Goal: Task Accomplishment & Management: Complete application form

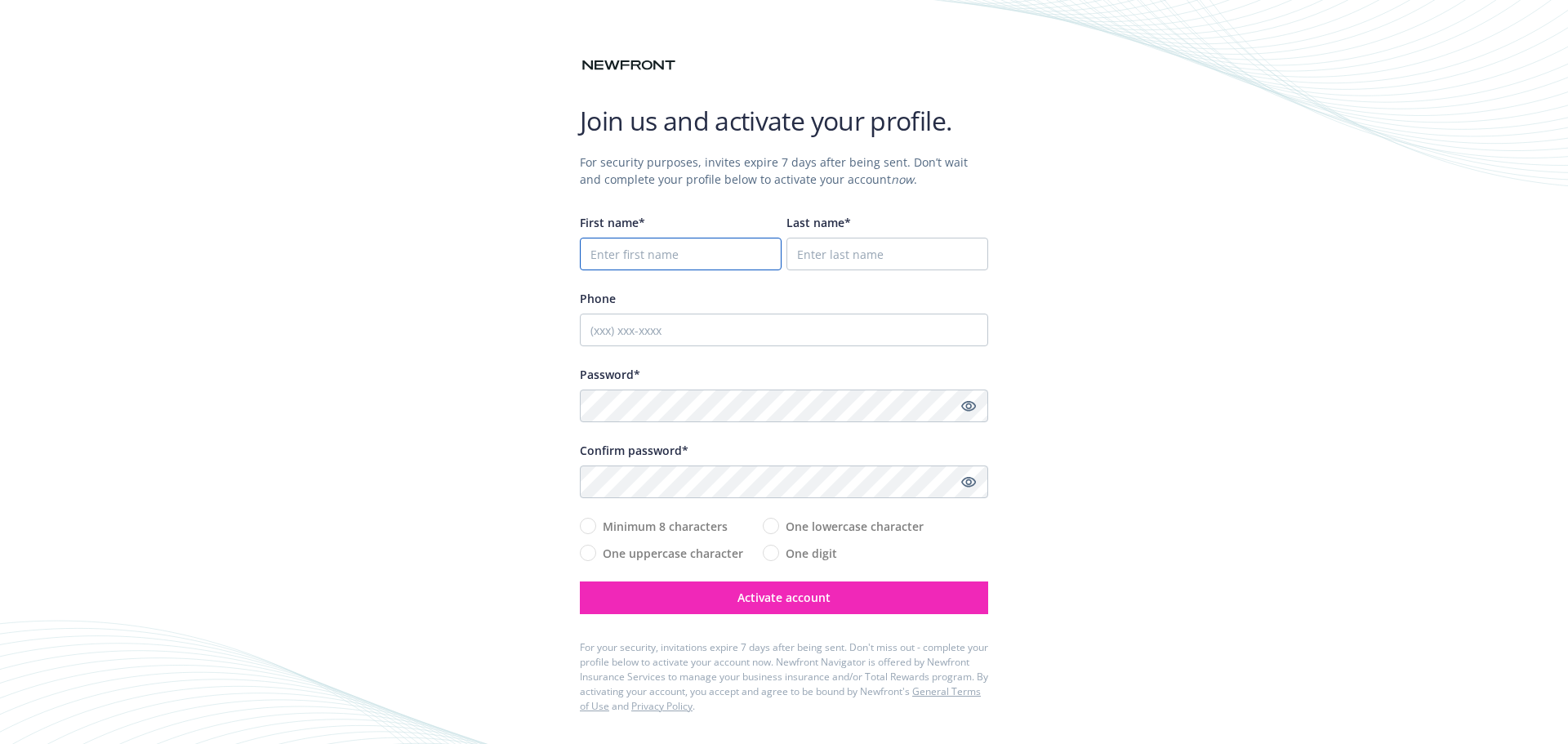
click at [704, 252] on input "First name*" at bounding box center [681, 254] width 202 height 33
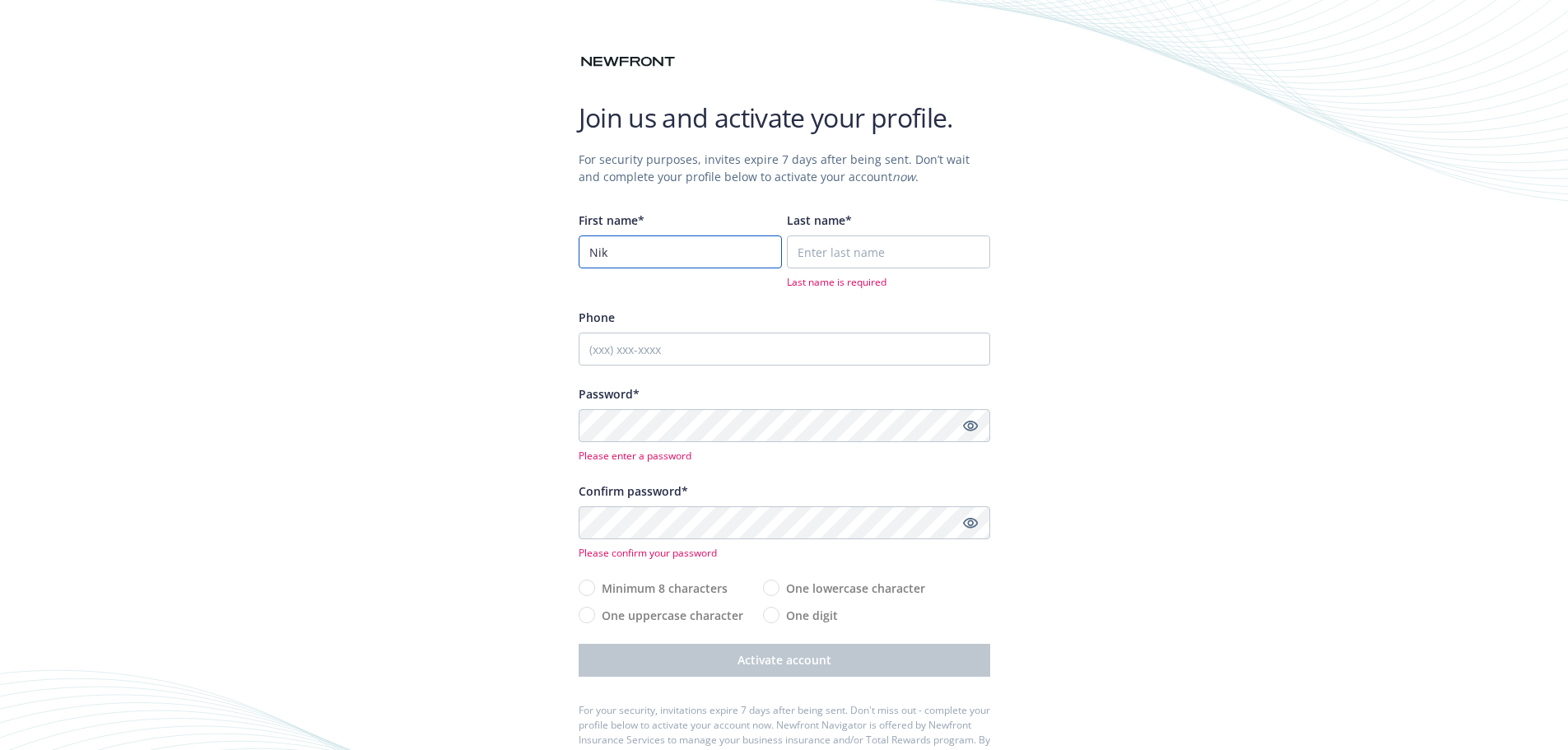
type input "Nik"
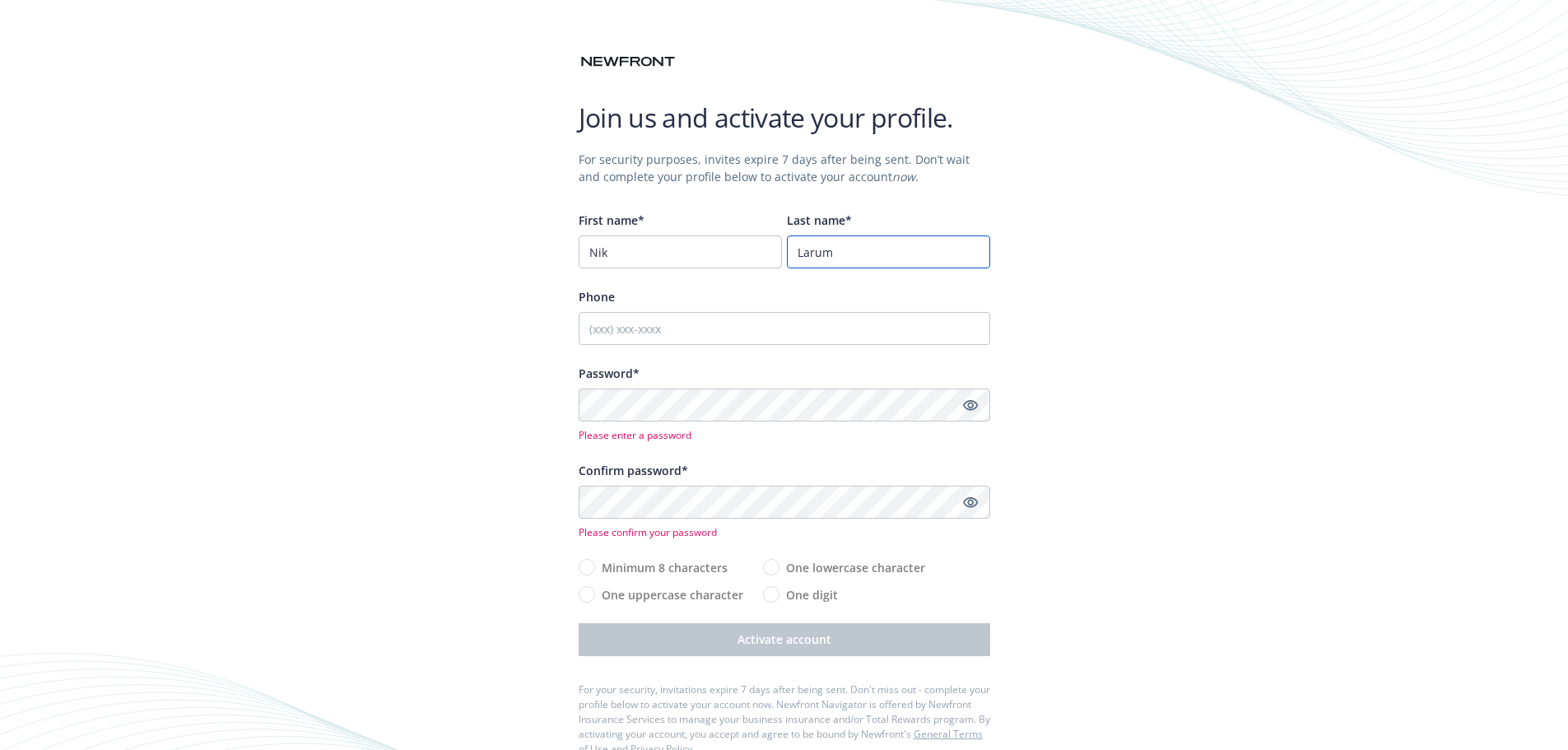
type input "Larum"
type input "5305985836"
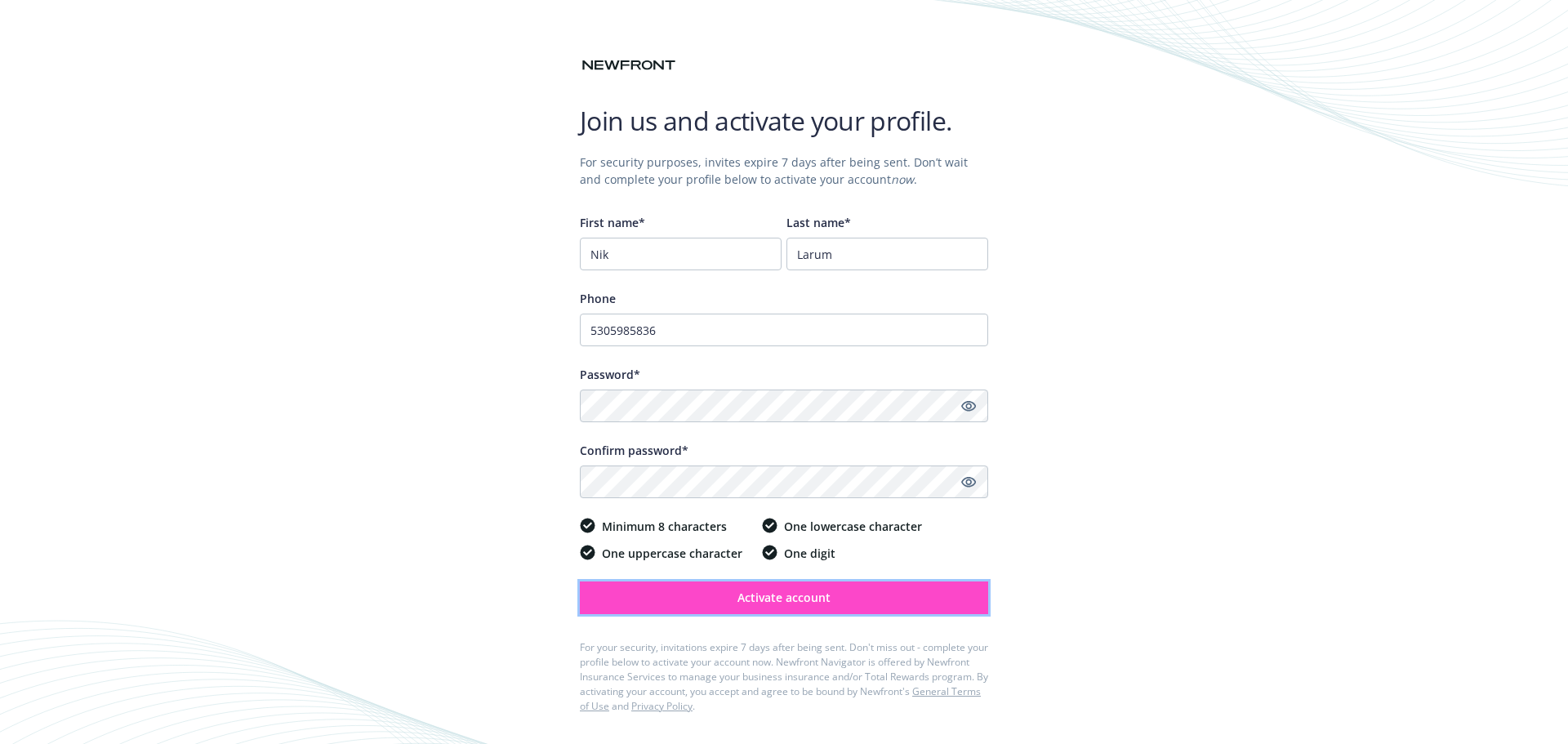
click at [781, 600] on span "Activate account" at bounding box center [784, 598] width 93 height 16
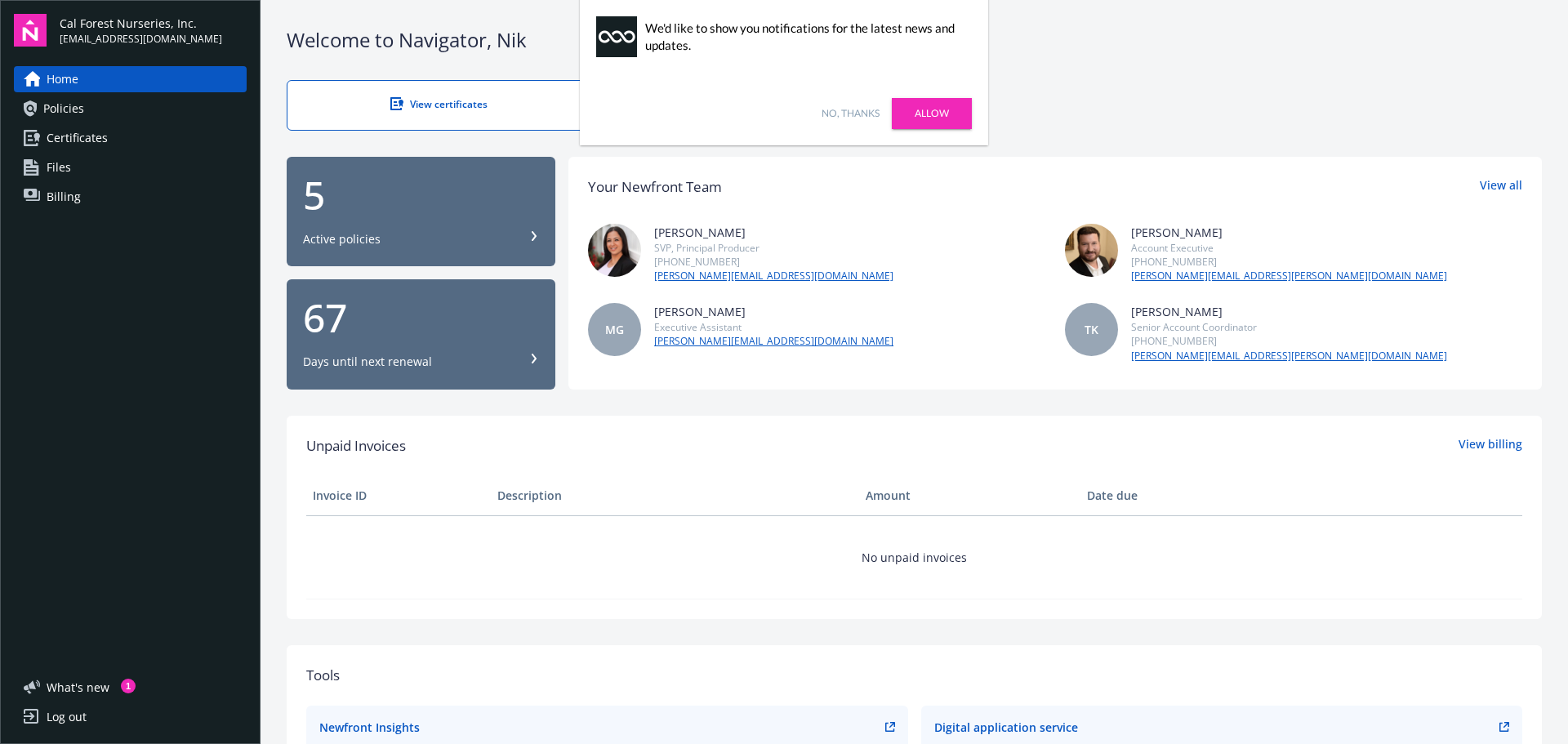
click at [842, 112] on link "No, thanks" at bounding box center [851, 113] width 58 height 15
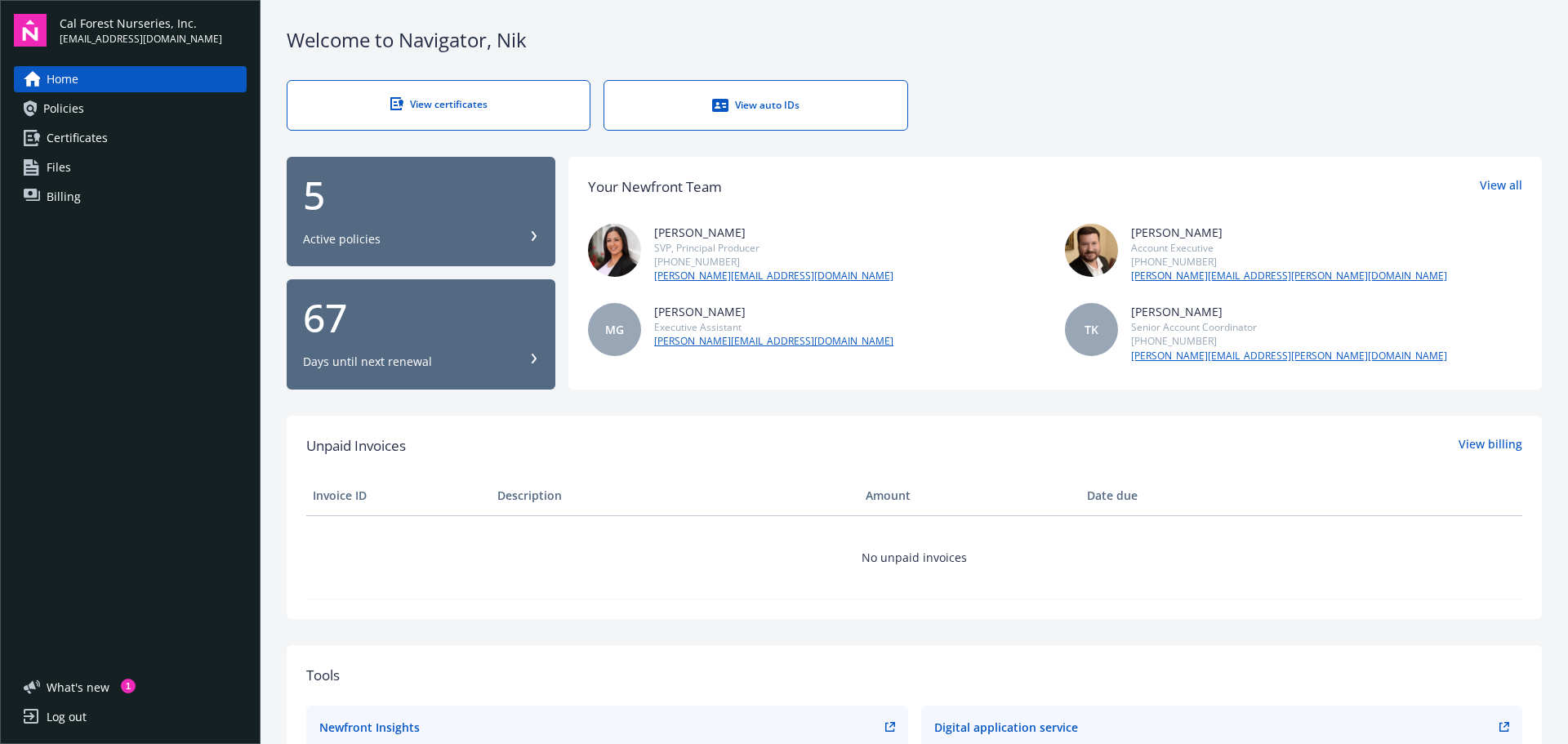
click at [432, 104] on div "View certificates" at bounding box center [439, 104] width 237 height 14
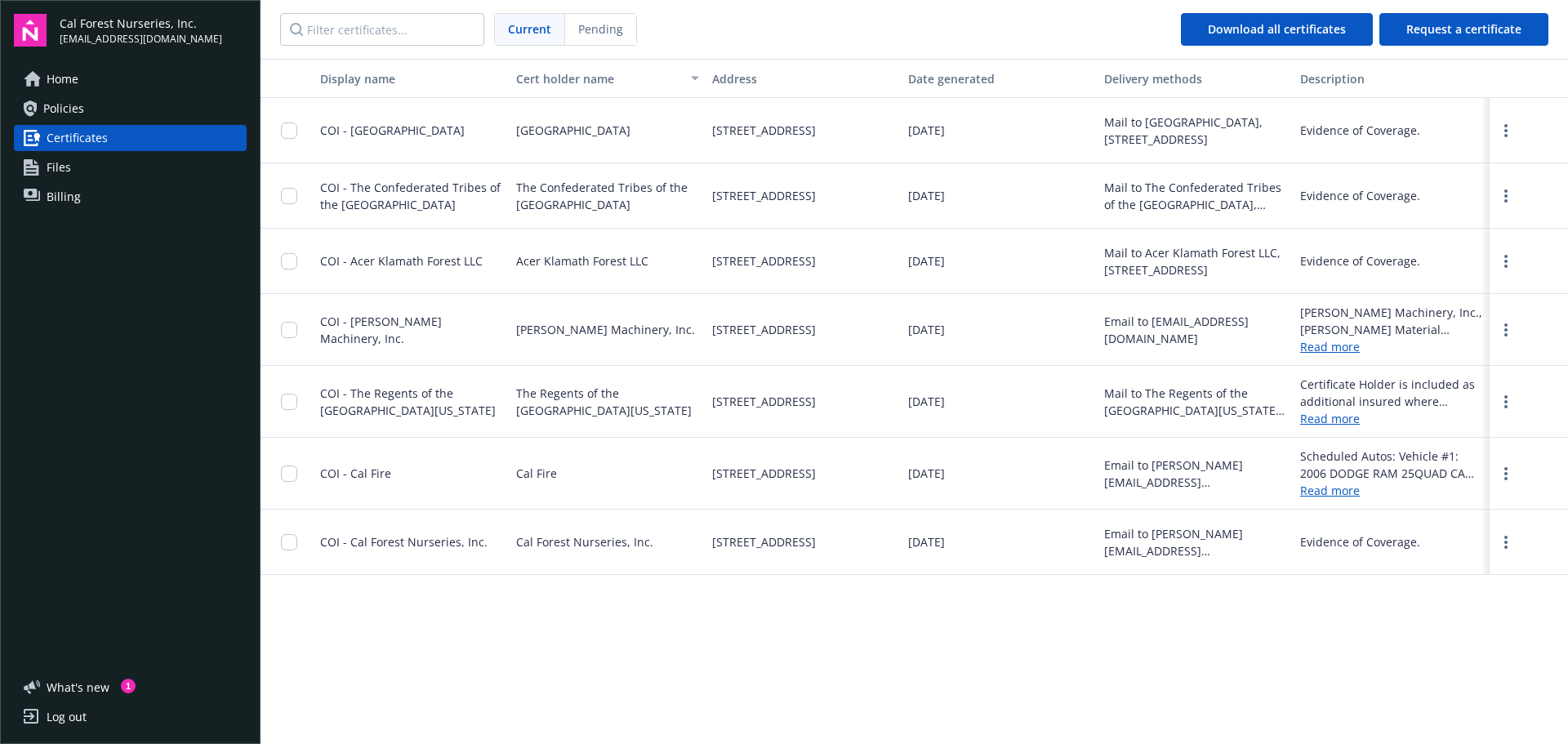
click at [428, 539] on span "COI - Cal Forest Nurseries, Inc." at bounding box center [403, 542] width 167 height 16
click at [55, 107] on span "Policies" at bounding box center [63, 109] width 41 height 26
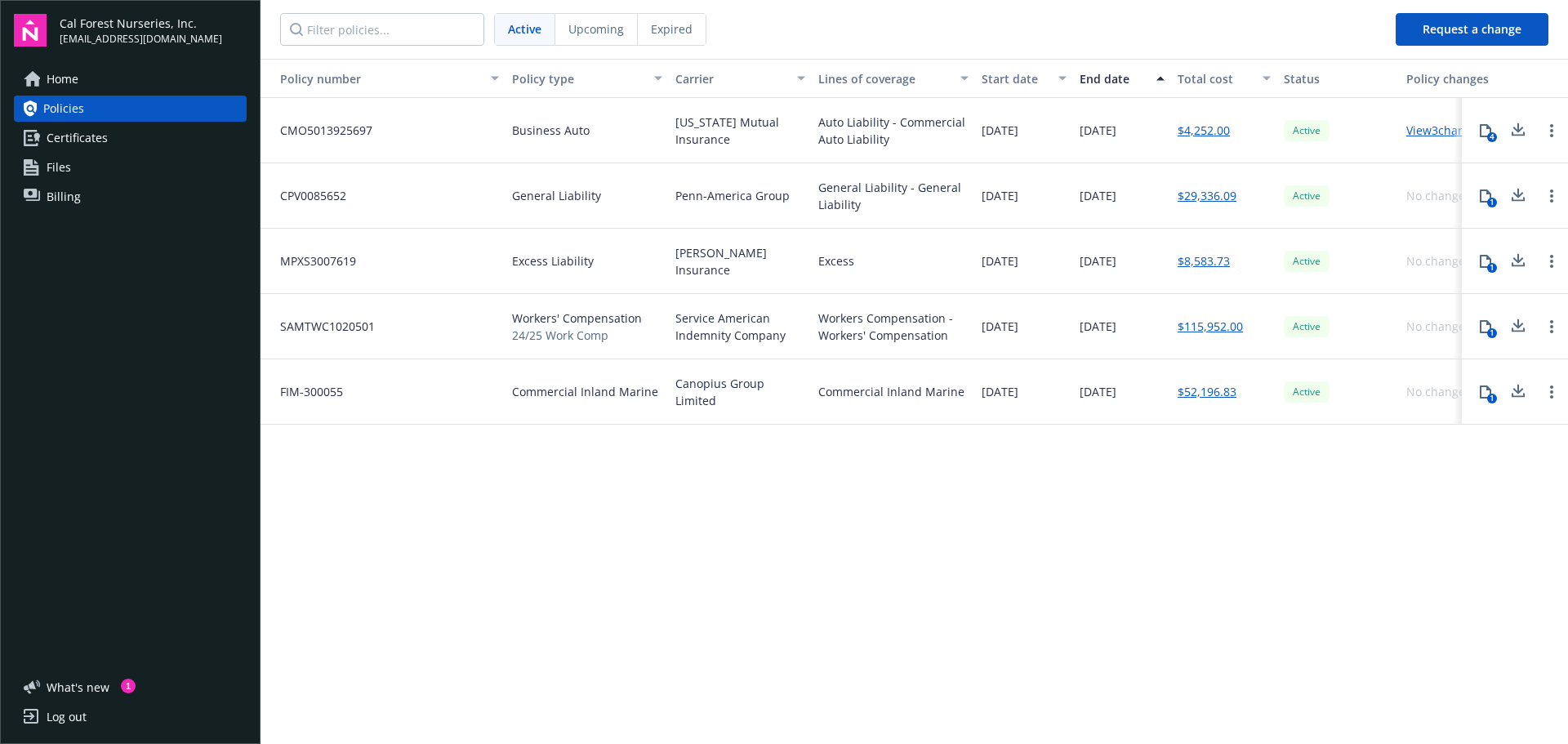
click at [73, 78] on span "Home" at bounding box center [62, 79] width 32 height 26
